Goal: Communication & Community: Participate in discussion

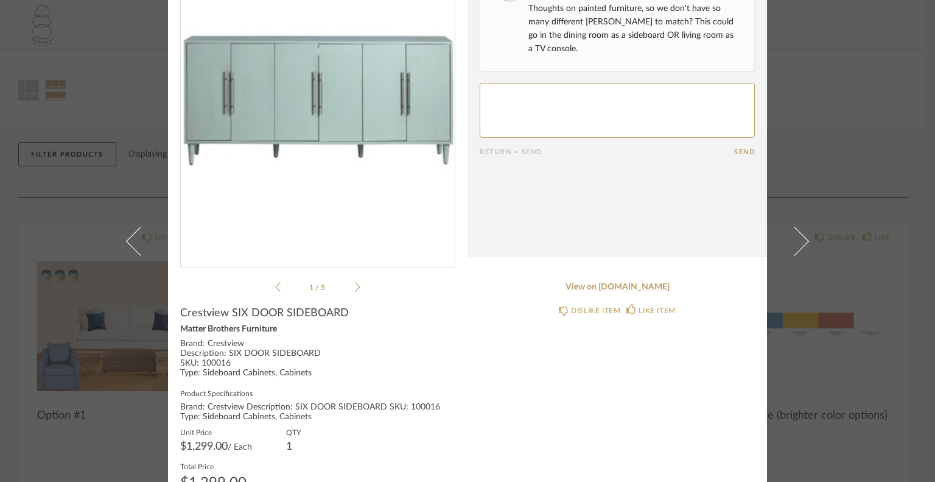
scroll to position [122, 0]
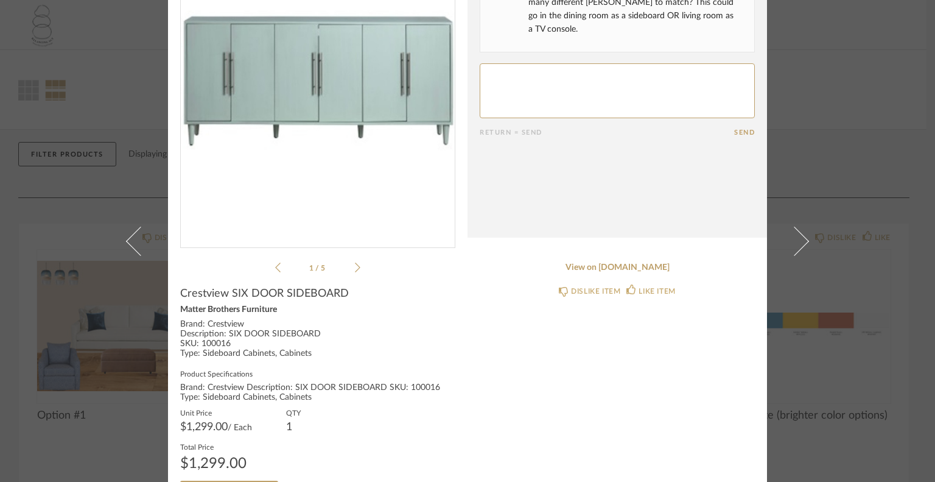
click at [355, 267] on icon at bounding box center [357, 267] width 5 height 11
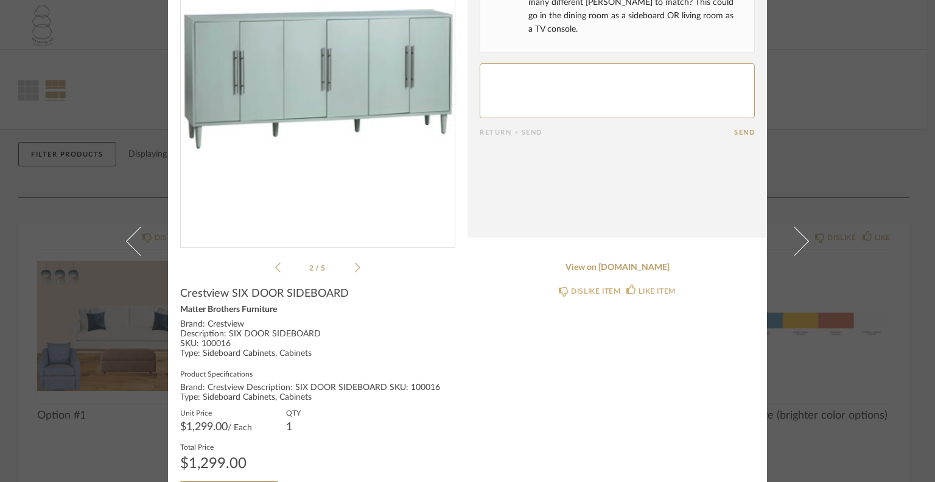
click at [355, 267] on icon at bounding box center [357, 267] width 5 height 11
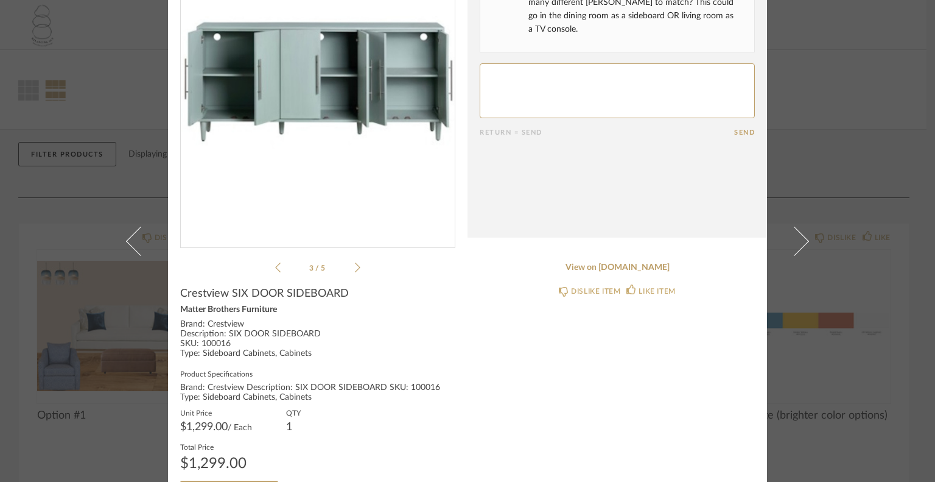
click at [355, 267] on icon at bounding box center [357, 267] width 5 height 11
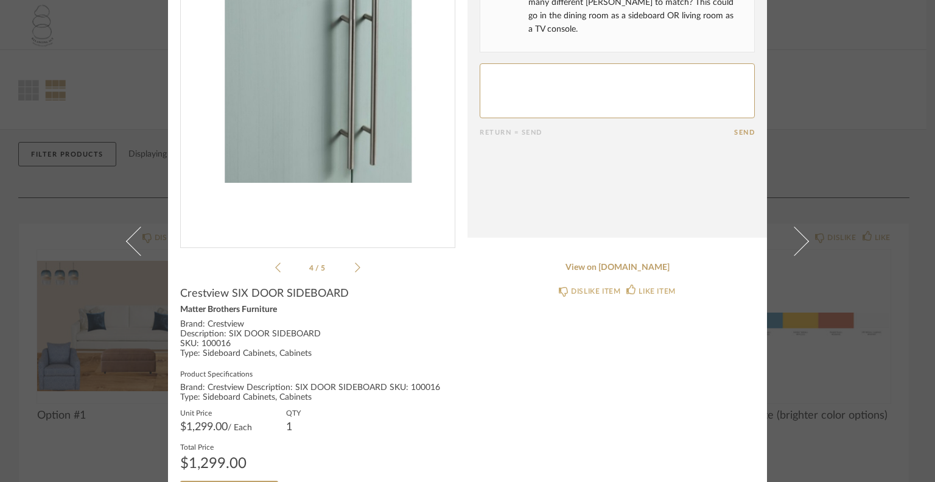
click at [355, 267] on icon at bounding box center [357, 267] width 5 height 11
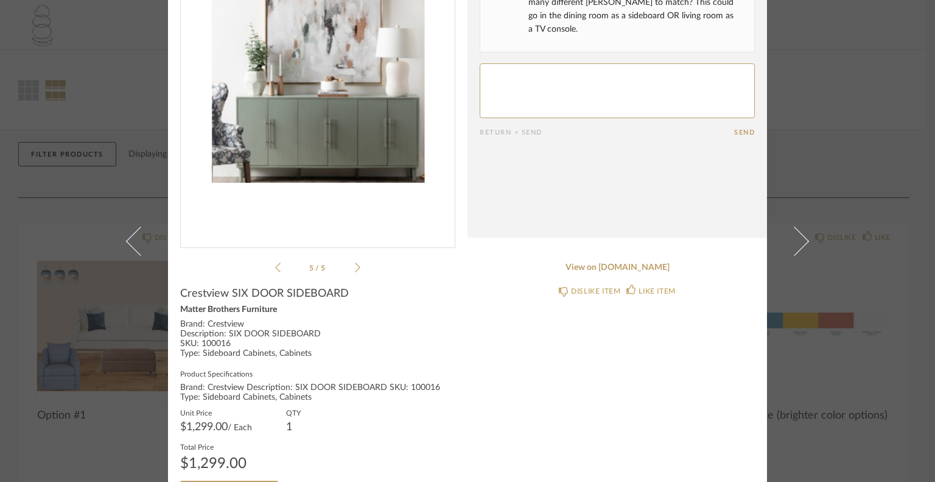
click at [355, 267] on icon at bounding box center [357, 267] width 5 height 11
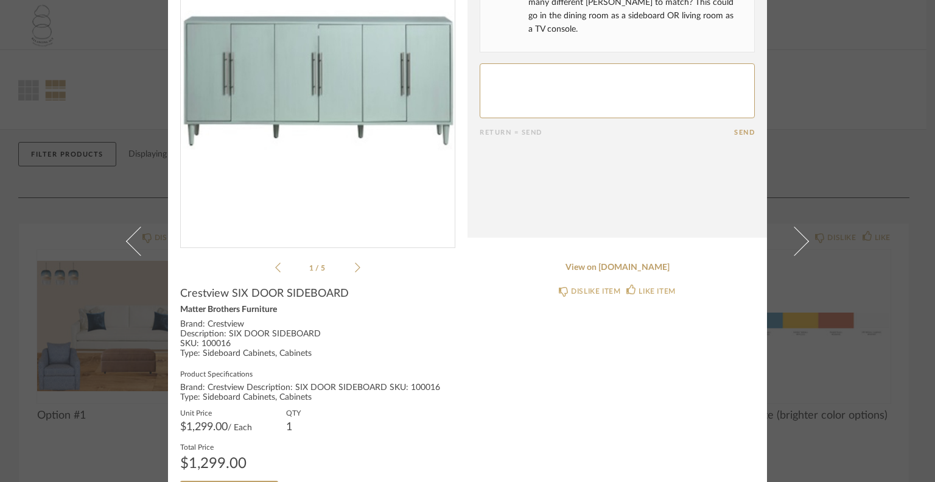
click at [355, 267] on icon at bounding box center [357, 267] width 5 height 11
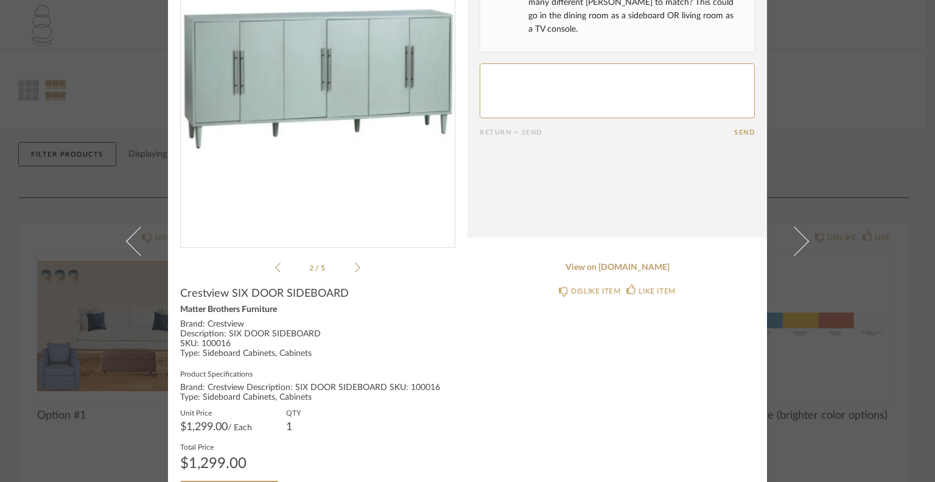
click at [355, 267] on icon at bounding box center [357, 267] width 5 height 11
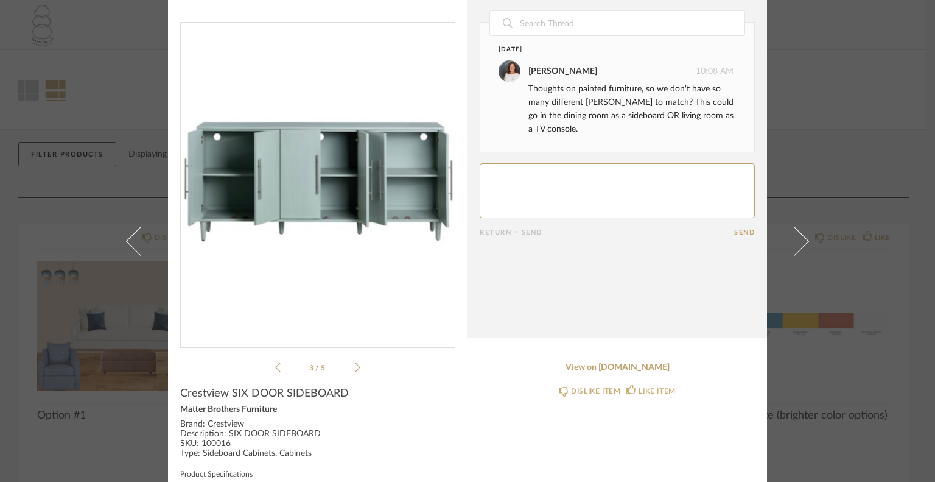
scroll to position [0, 0]
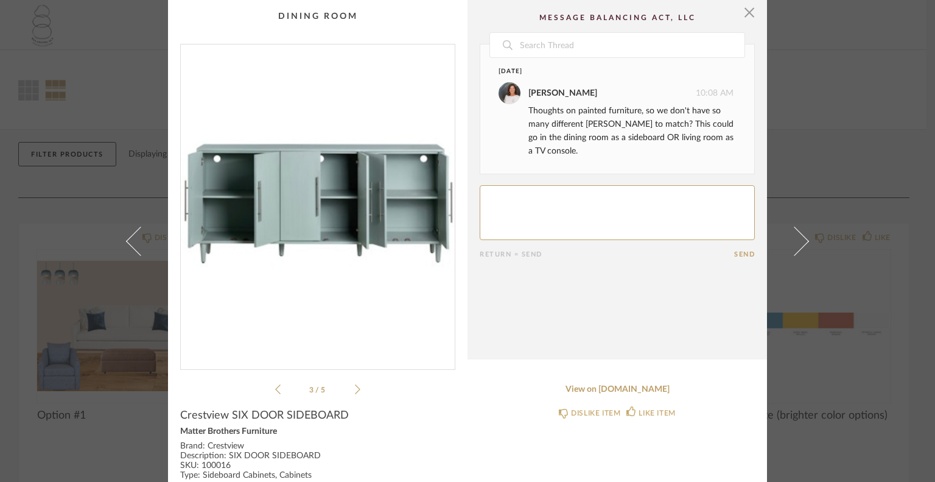
click at [490, 194] on textarea at bounding box center [617, 212] width 275 height 55
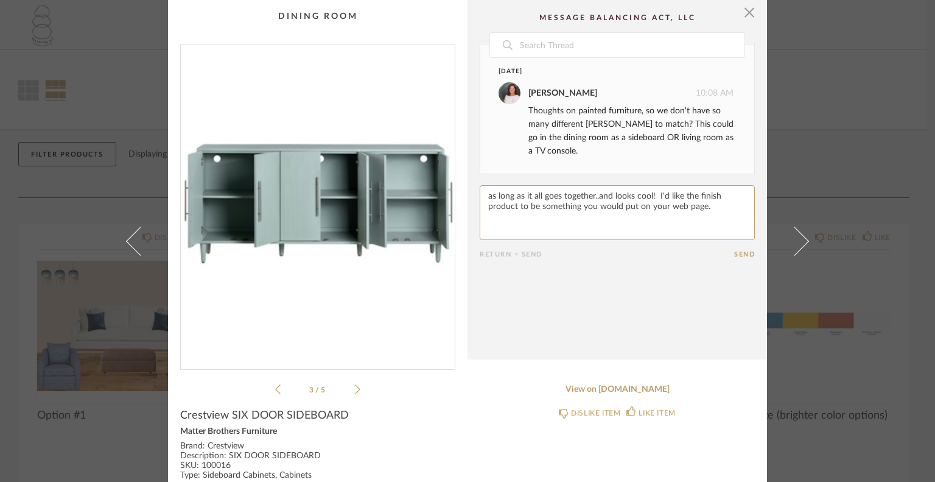
type textarea "as long as it all goes together..and looks cool! I'd like the finish product to…"
click at [739, 253] on button "Send" at bounding box center [744, 254] width 21 height 8
